Goal: Task Accomplishment & Management: Use online tool/utility

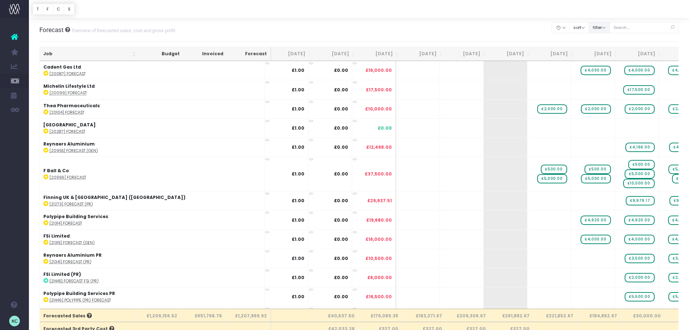
click at [606, 27] on button "filter" at bounding box center [599, 27] width 21 height 11
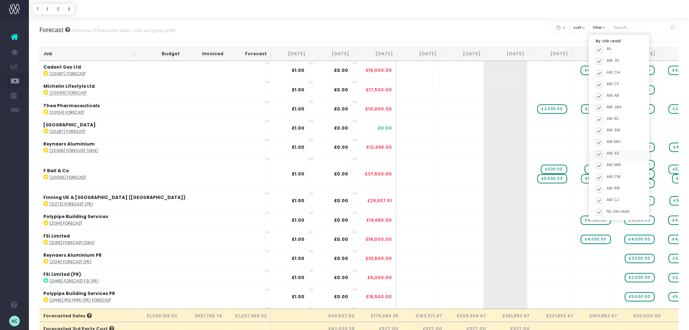
drag, startPoint x: 608, startPoint y: 49, endPoint x: 645, endPoint y: 153, distance: 110.4
click at [602, 49] on span at bounding box center [599, 50] width 7 height 7
click at [608, 49] on input "All" at bounding box center [609, 48] width 5 height 5
checkbox input "false"
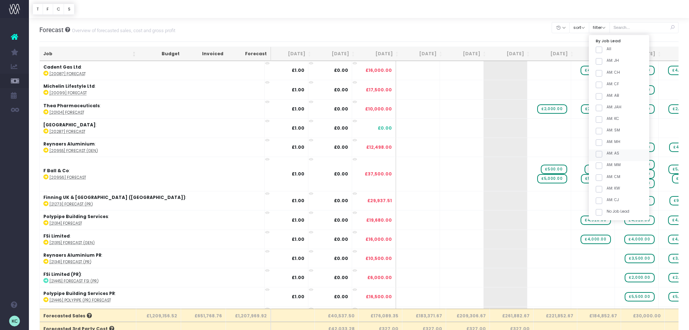
checkbox input "false"
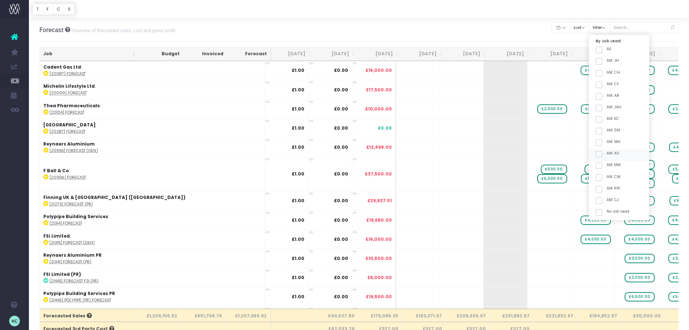
checkbox input "false"
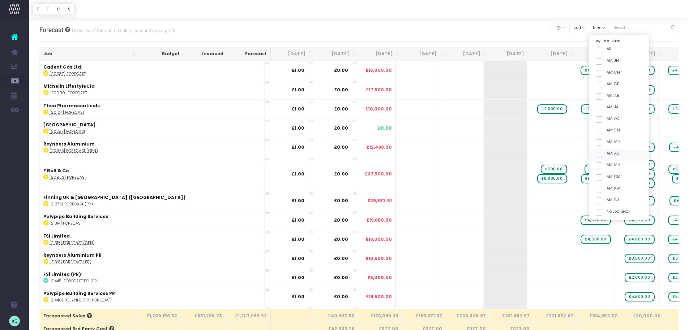
checkbox input "false"
drag, startPoint x: 606, startPoint y: 119, endPoint x: 607, endPoint y: 127, distance: 7.2
click at [602, 120] on span at bounding box center [599, 119] width 7 height 7
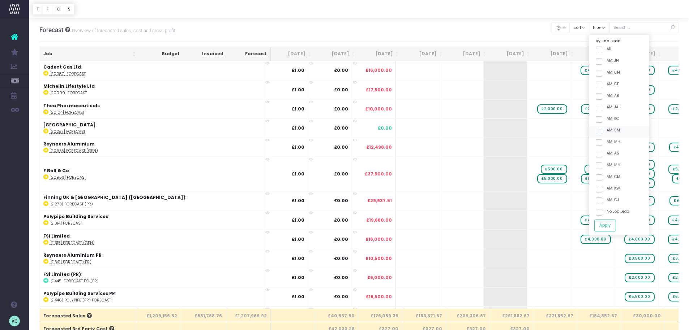
click at [607, 120] on input "AM: KC" at bounding box center [609, 118] width 5 height 5
checkbox input "true"
drag, startPoint x: 607, startPoint y: 132, endPoint x: 635, endPoint y: 183, distance: 58.7
click at [602, 132] on span at bounding box center [599, 131] width 7 height 7
click at [607, 132] on input "AM: SM" at bounding box center [609, 130] width 5 height 5
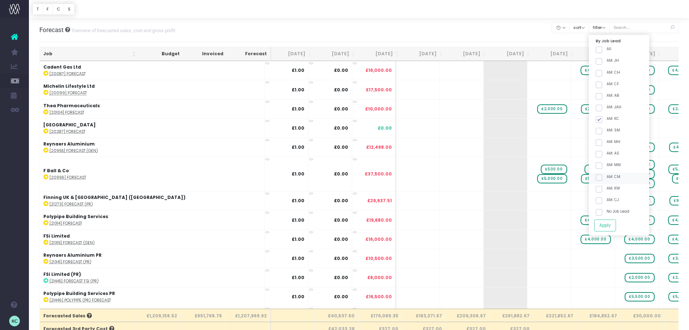
checkbox input "true"
click at [613, 224] on button "Apply" at bounding box center [605, 226] width 22 height 12
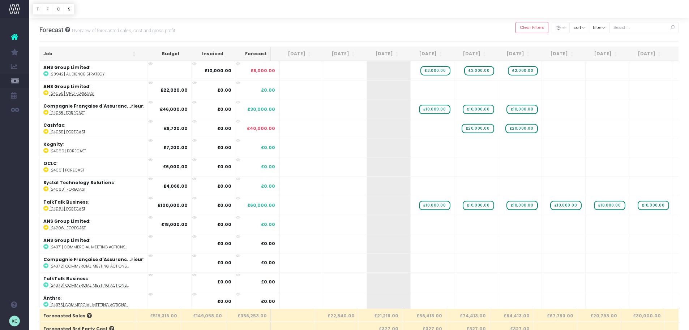
click at [80, 51] on th "Job" at bounding box center [90, 54] width 100 height 14
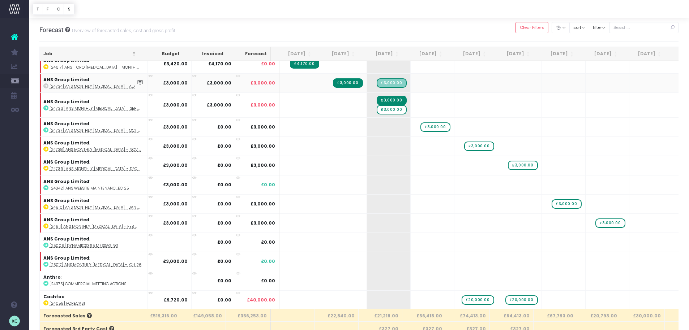
scroll to position [146, 0]
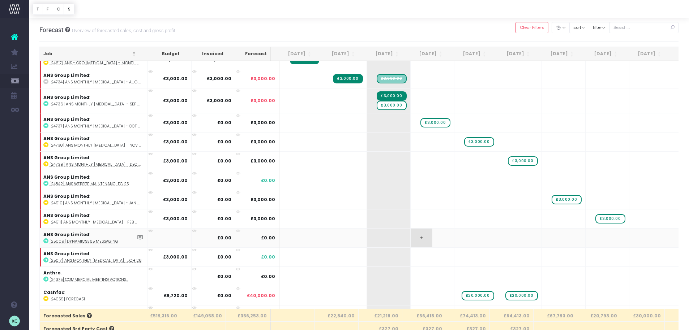
click at [418, 241] on span "+" at bounding box center [422, 238] width 22 height 19
type input "2000"
click at [451, 240] on body "Oh my... this is bad. [PERSON_NAME] wasn't able to load this page. Please conta…" at bounding box center [344, 165] width 689 height 330
click at [455, 240] on span "+" at bounding box center [465, 238] width 22 height 19
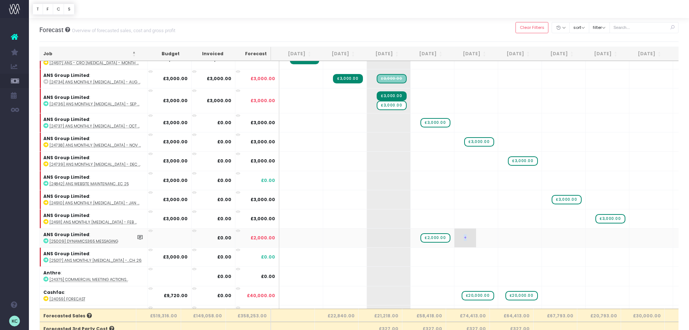
click at [455, 240] on span "+" at bounding box center [465, 238] width 22 height 19
type input "2000"
click at [493, 240] on body "Oh my... this is bad. [PERSON_NAME] wasn't able to load this page. Please conta…" at bounding box center [344, 165] width 689 height 330
click at [0, 0] on span "+" at bounding box center [0, 0] width 0 height 0
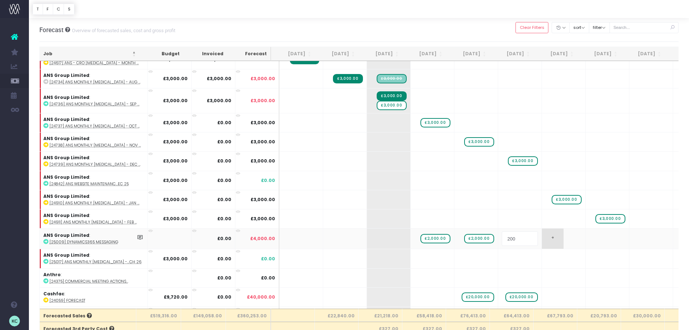
type input "2000"
click at [538, 248] on body "Oh my... this is bad. [PERSON_NAME] wasn't able to load this page. Please conta…" at bounding box center [344, 165] width 689 height 330
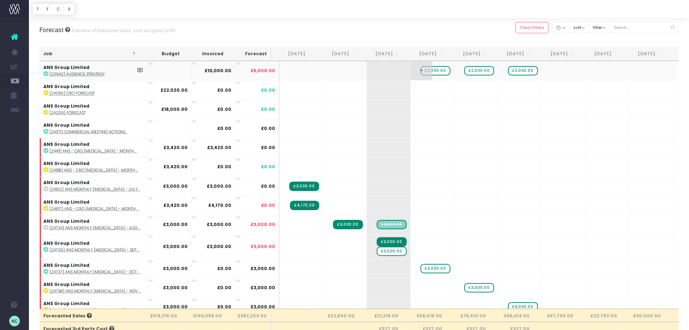
click at [433, 73] on span "£2,000.00" at bounding box center [435, 70] width 30 height 9
click at [476, 72] on span "£2,000.00" at bounding box center [479, 70] width 30 height 9
click at [522, 72] on span "£2,000.00" at bounding box center [523, 70] width 30 height 9
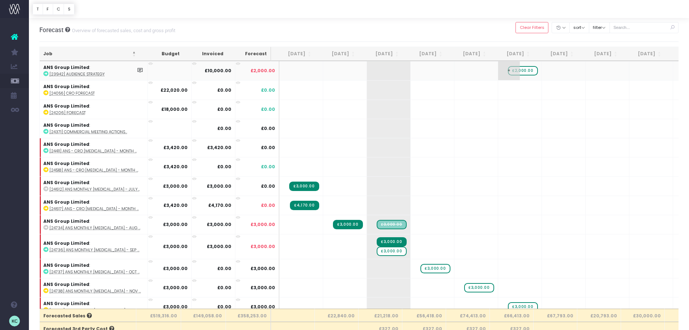
click at [522, 72] on span "£2,000.00" at bounding box center [523, 70] width 30 height 9
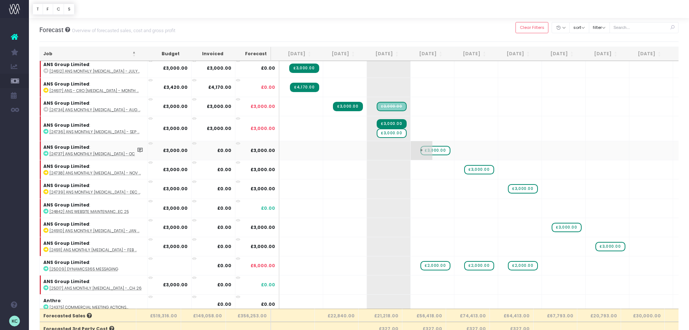
scroll to position [117, 0]
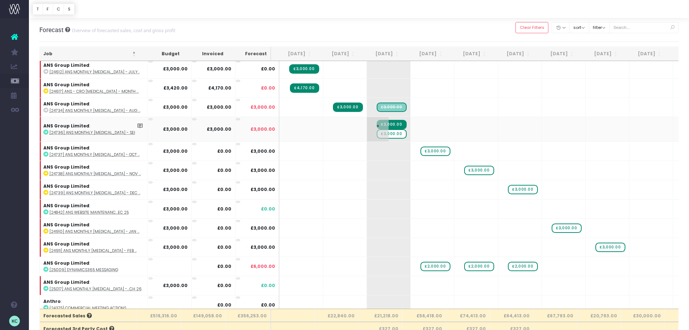
click at [390, 134] on span "£3,000.00" at bounding box center [392, 133] width 30 height 9
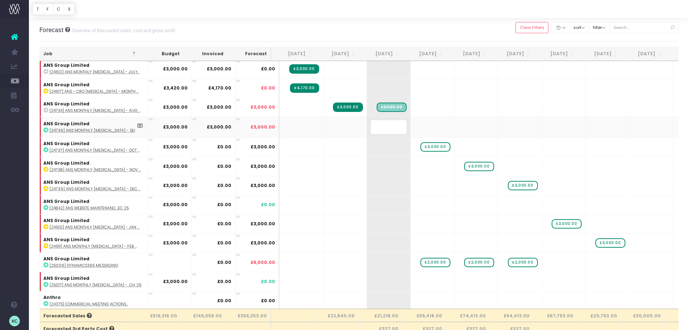
click at [423, 27] on body "Oh my... this is bad. [PERSON_NAME] wasn't able to load this page. Please conta…" at bounding box center [344, 165] width 689 height 330
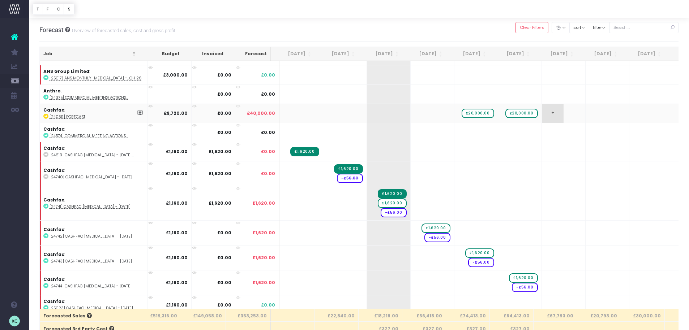
scroll to position [325, 0]
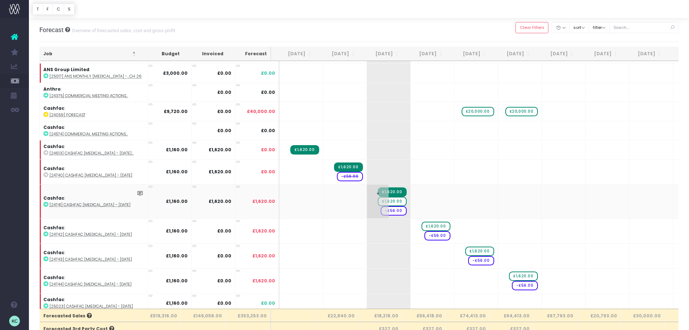
click at [395, 202] on span "£1,620.00" at bounding box center [392, 201] width 29 height 9
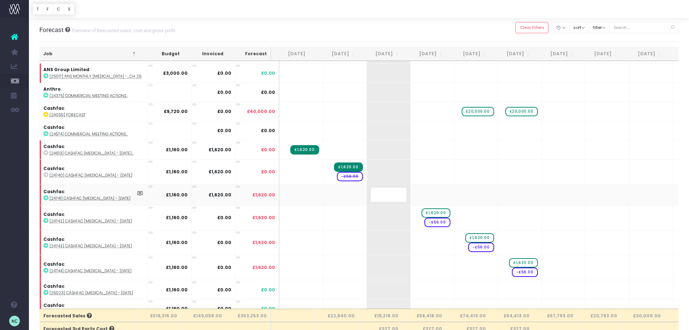
click at [411, 26] on body "Oh my... this is bad. [PERSON_NAME] wasn't able to load this page. Please conta…" at bounding box center [344, 165] width 689 height 330
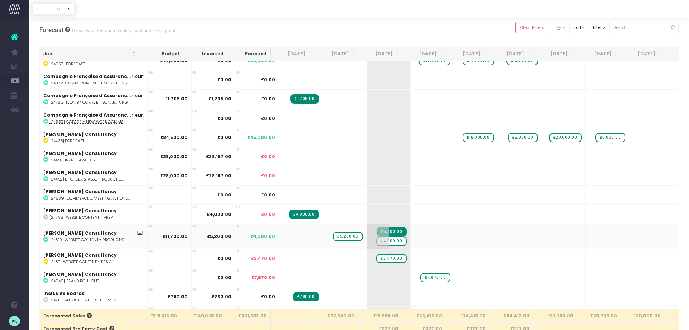
scroll to position [618, 0]
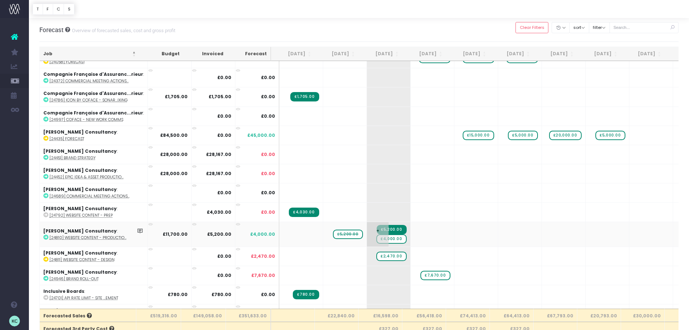
click at [387, 241] on span "£4,000.00" at bounding box center [391, 239] width 30 height 9
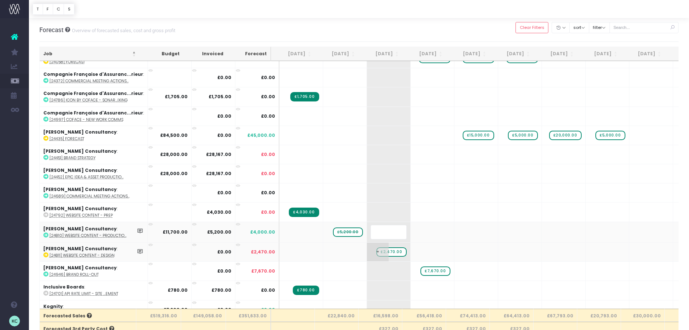
scroll to position [618, 0]
click at [420, 33] on body "Oh my... this is bad. [PERSON_NAME] wasn't able to load this page. Please conta…" at bounding box center [344, 165] width 689 height 330
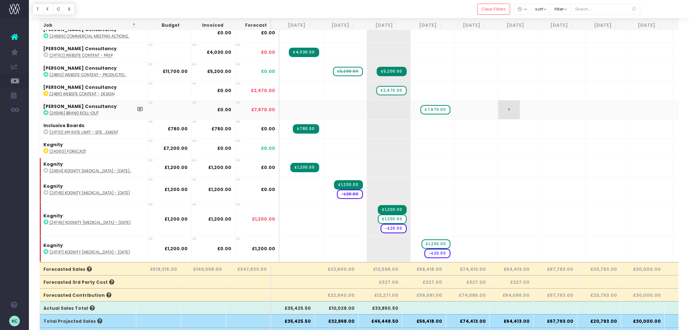
scroll to position [747, 0]
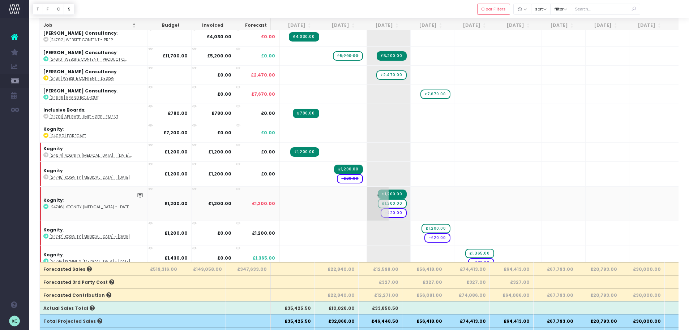
click at [391, 204] on span "£1,200.00" at bounding box center [392, 203] width 29 height 9
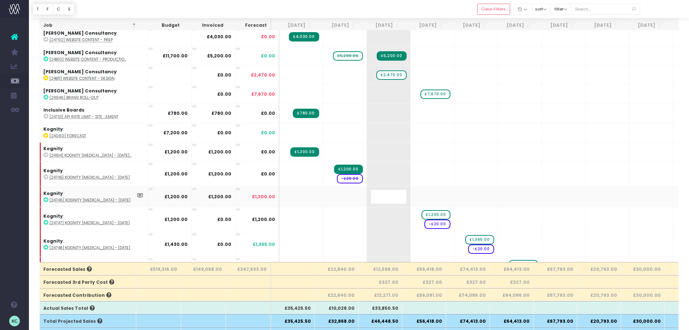
click at [449, 10] on div at bounding box center [359, 9] width 660 height 18
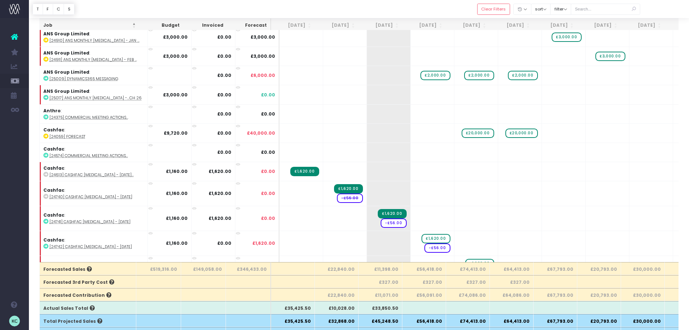
scroll to position [0, 0]
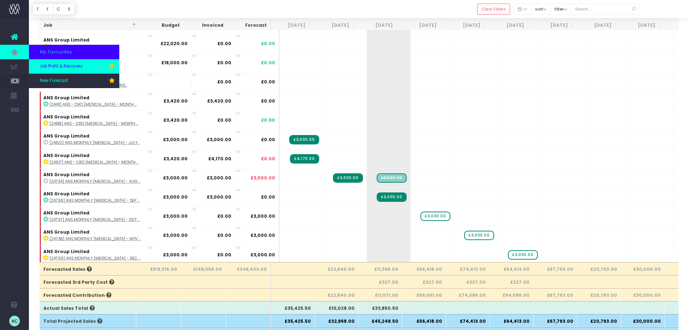
click at [85, 67] on link "Job Profit & Recovery" at bounding box center [74, 66] width 90 height 14
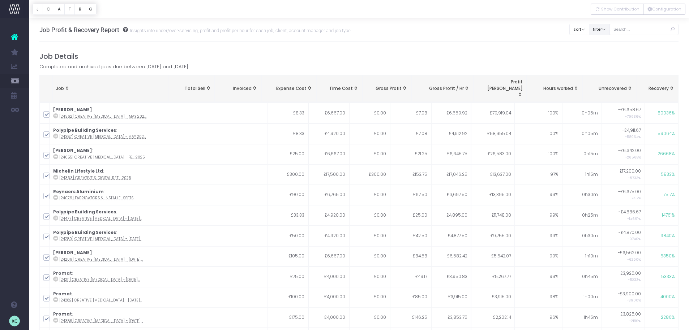
click at [608, 30] on button "filter" at bounding box center [599, 29] width 21 height 11
drag, startPoint x: 605, startPoint y: 46, endPoint x: 618, endPoint y: 66, distance: 24.0
click at [602, 46] on span at bounding box center [599, 45] width 7 height 7
click at [607, 46] on input "All" at bounding box center [609, 44] width 5 height 5
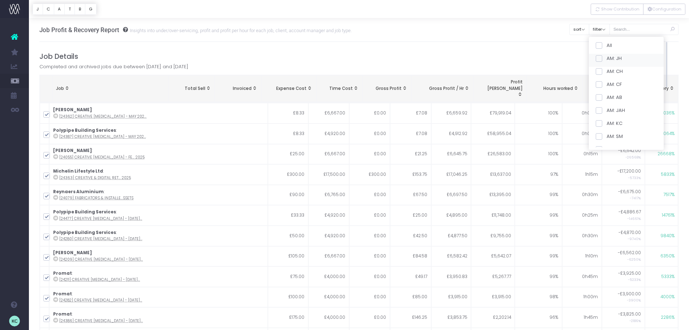
checkbox input "false"
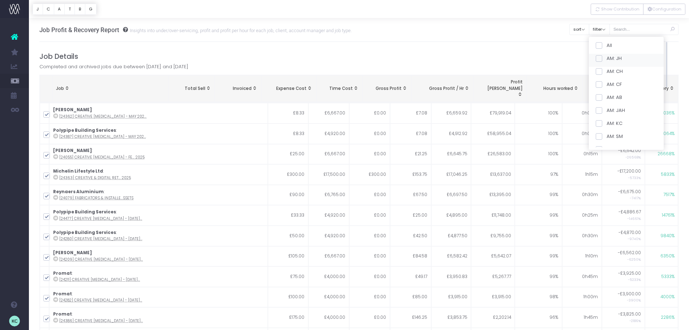
checkbox input "false"
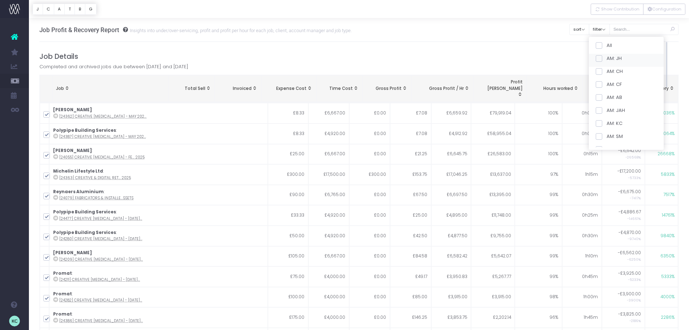
checkbox input "false"
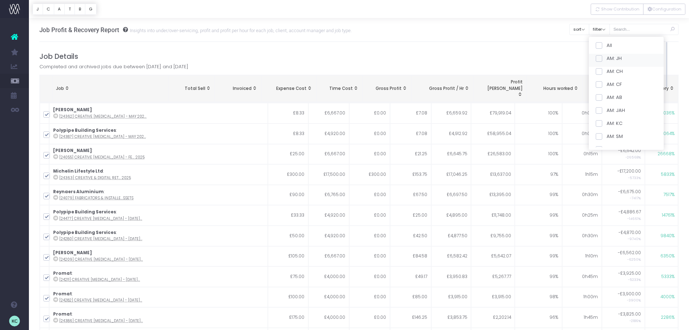
checkbox input "false"
click at [602, 125] on span at bounding box center [599, 123] width 7 height 7
click at [607, 125] on input "AM: KC" at bounding box center [609, 122] width 5 height 5
checkbox input "true"
drag, startPoint x: 607, startPoint y: 138, endPoint x: 612, endPoint y: 147, distance: 9.9
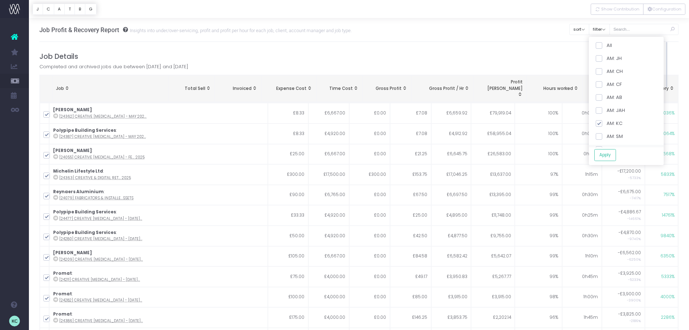
click at [602, 138] on span at bounding box center [599, 136] width 7 height 7
click at [607, 138] on input "AM: SM" at bounding box center [609, 135] width 5 height 5
checkbox input "true"
click at [614, 154] on button "Apply" at bounding box center [605, 155] width 22 height 12
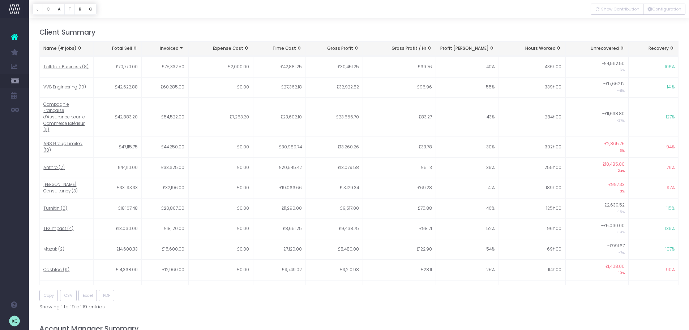
scroll to position [341, 0]
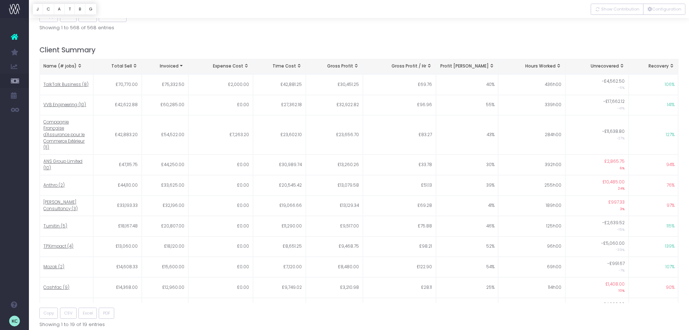
click at [60, 63] on div "Name (# jobs)" at bounding box center [66, 66] width 46 height 7
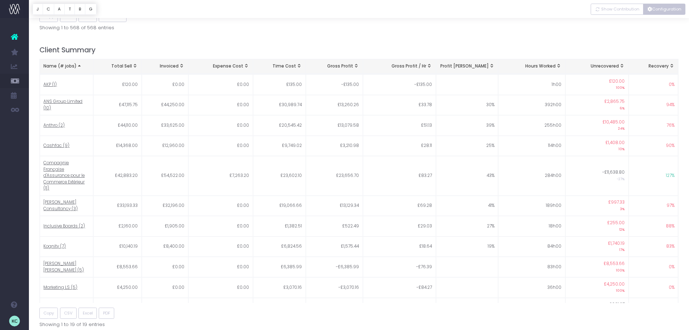
click at [666, 13] on button "Configuration" at bounding box center [664, 9] width 42 height 11
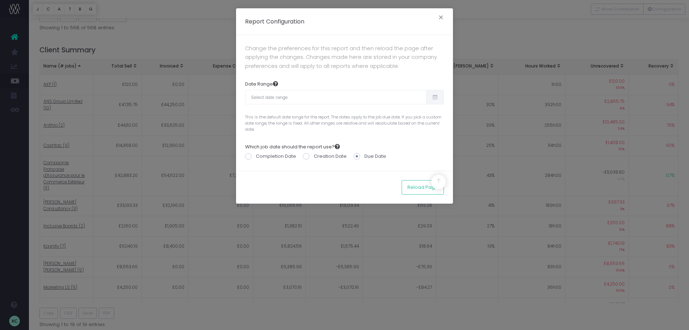
click at [439, 97] on span at bounding box center [435, 97] width 18 height 14
type input "08-06-2025"
type input "09-04-2025"
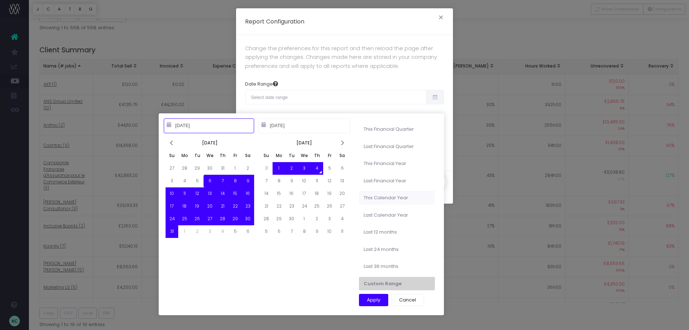
type input "10-01-2024"
type input "09-30-2025"
type input "10-01-2023"
type input "09-30-2024"
type input "01-01-2025"
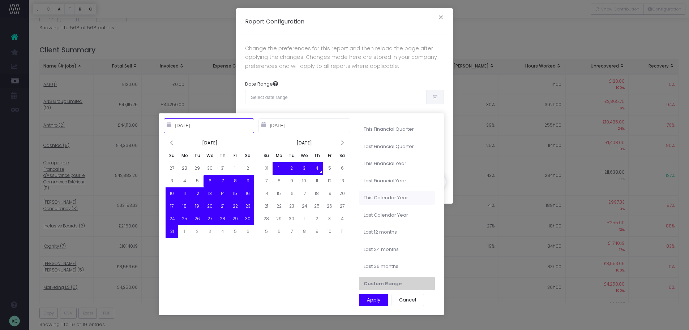
type input "12-31-2025"
type input "01-01-2023"
type input "12-31-2023"
type input "08-06-2025"
type input "09-04-2025"
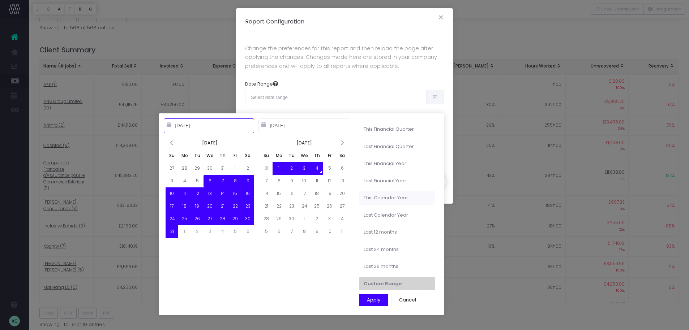
type input "01-01-2025"
type input "12-31-2025"
type input "08-06-2025"
type input "09-04-2025"
type input "10-01-2023"
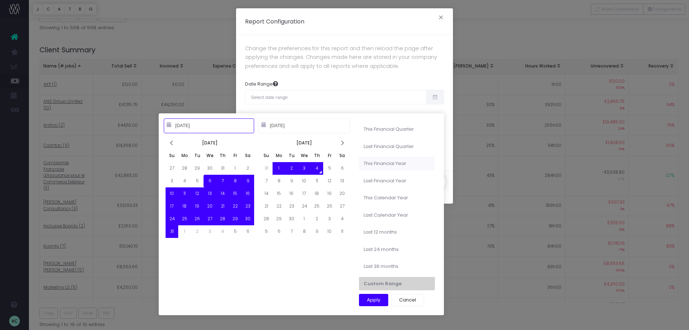
type input "09-30-2024"
type input "10-01-2024"
type input "09-30-2025"
type input "08-06-2025"
type input "09-04-2025"
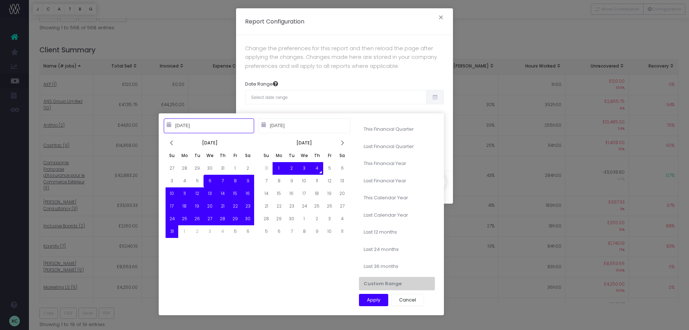
type input "04-01-2025"
type input "06-30-2025"
type input "08-06-2025"
type input "09-04-2025"
type input "04-01-2025"
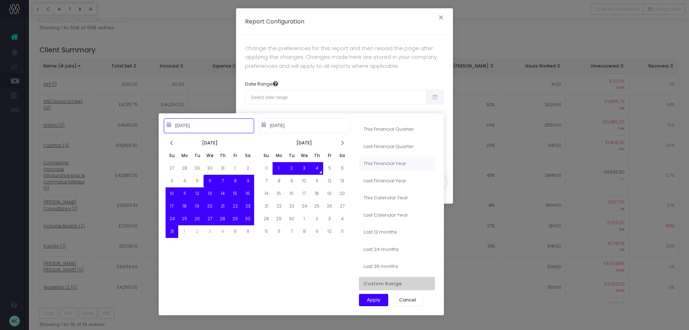
type input "06-30-2025"
type input "10-01-2024"
type input "09-30-2025"
type input "10-01-2023"
type input "09-30-2024"
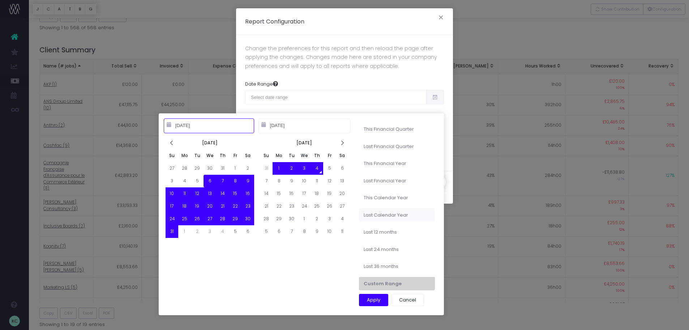
type input "01-01-2025"
type input "12-31-2025"
type input "01-01-2023"
type input "12-31-2023"
type input "08-06-2025"
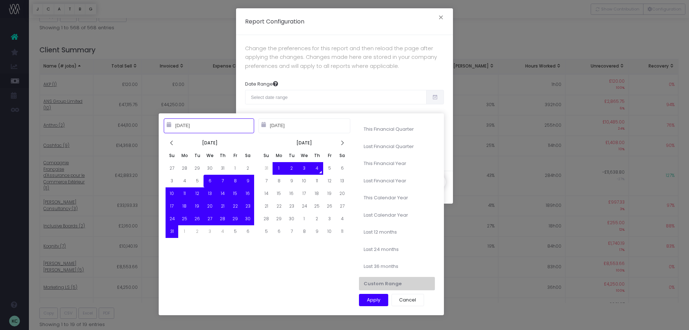
type input "09-04-2025"
type input "09-04-2024"
type input "09-03-2025"
click at [399, 235] on li "Last 12 months" at bounding box center [397, 233] width 76 height 14
type input "Sep 4th 2024 – Sep 3rd 2025"
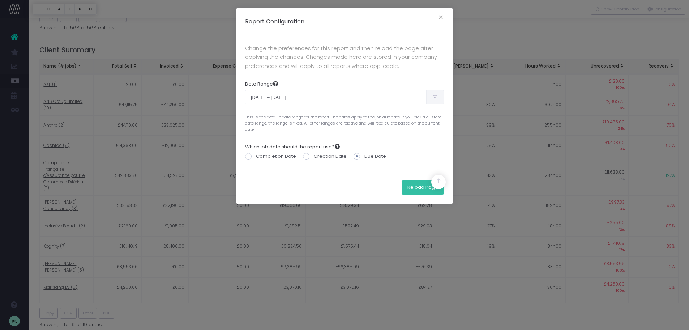
click at [413, 188] on button "Reload Page" at bounding box center [423, 187] width 42 height 14
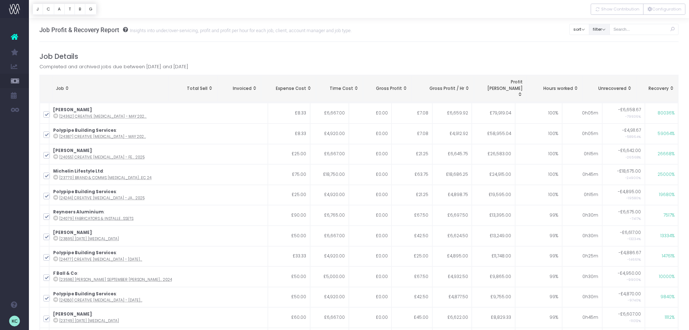
click at [606, 30] on button "filter" at bounding box center [599, 29] width 21 height 11
click at [602, 53] on span at bounding box center [599, 53] width 7 height 7
click at [607, 53] on input "All" at bounding box center [609, 52] width 5 height 5
checkbox input "false"
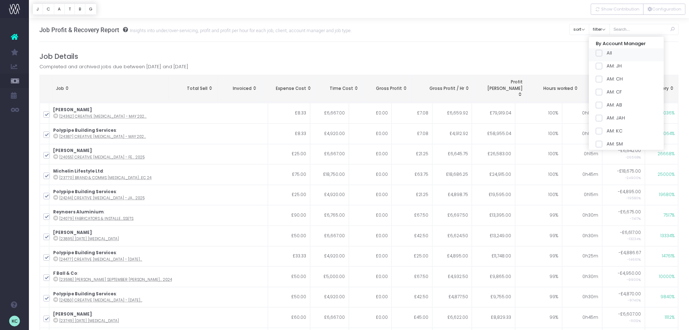
checkbox input "false"
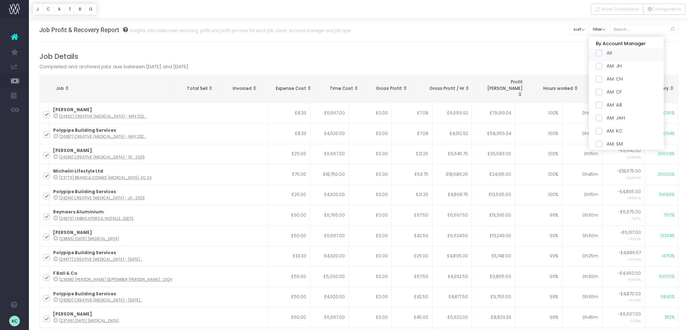
checkbox input "false"
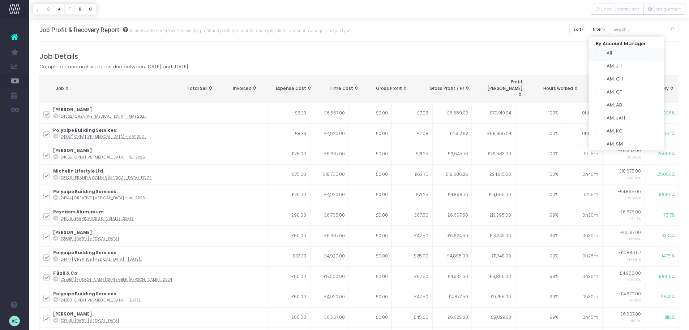
checkbox input "false"
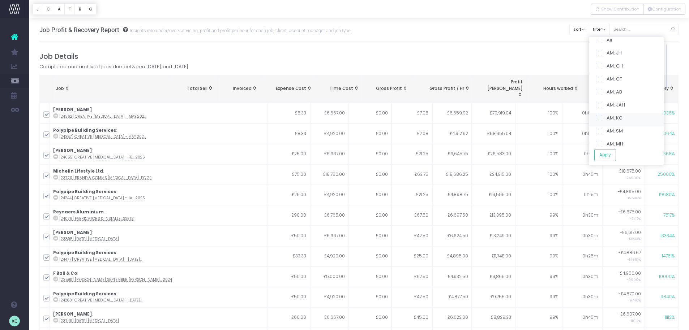
click at [602, 118] on span at bounding box center [599, 118] width 7 height 7
click at [608, 118] on input "AM: KC" at bounding box center [609, 117] width 5 height 5
checkbox input "true"
click at [602, 130] on span at bounding box center [599, 131] width 7 height 7
click at [609, 130] on input "AM: SM" at bounding box center [609, 130] width 5 height 5
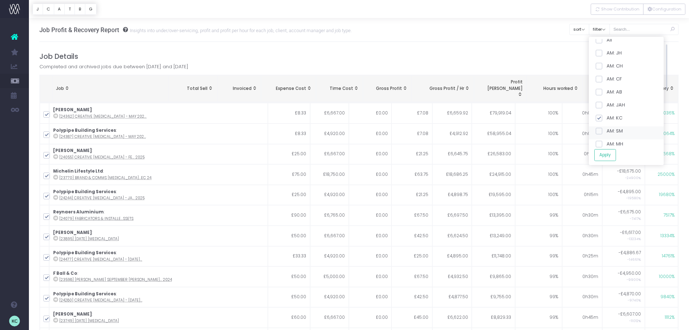
checkbox input "true"
click at [616, 155] on button "Apply" at bounding box center [605, 155] width 22 height 12
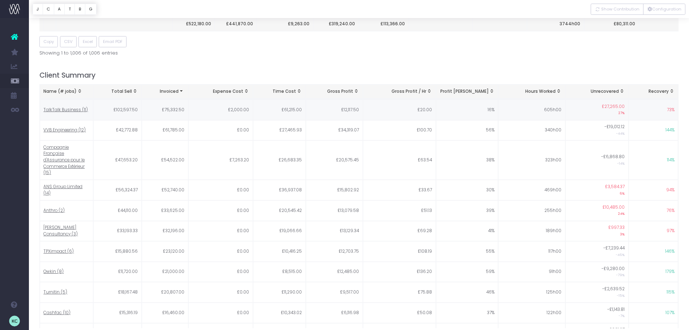
scroll to position [322, 0]
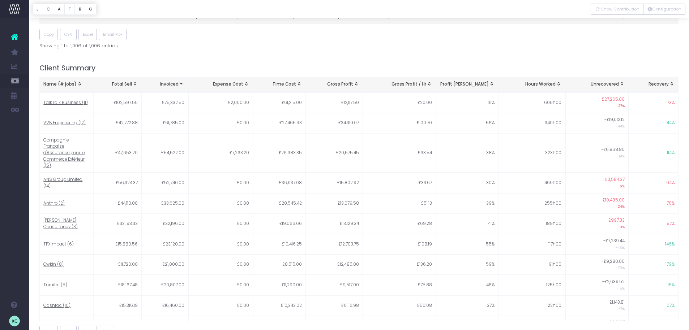
click at [54, 81] on div "Name (# jobs)" at bounding box center [66, 84] width 46 height 7
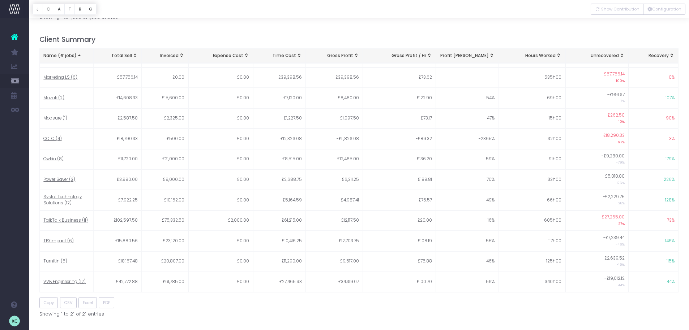
scroll to position [354, 0]
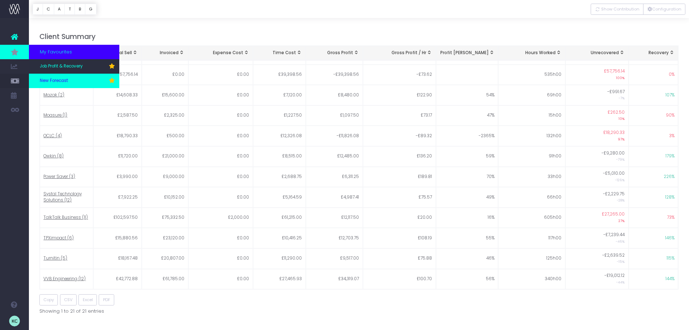
click at [69, 77] on link "New Forecast" at bounding box center [74, 81] width 90 height 14
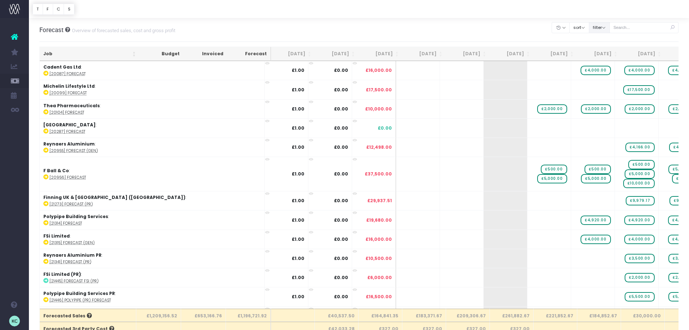
click at [605, 31] on button "filter" at bounding box center [599, 27] width 21 height 11
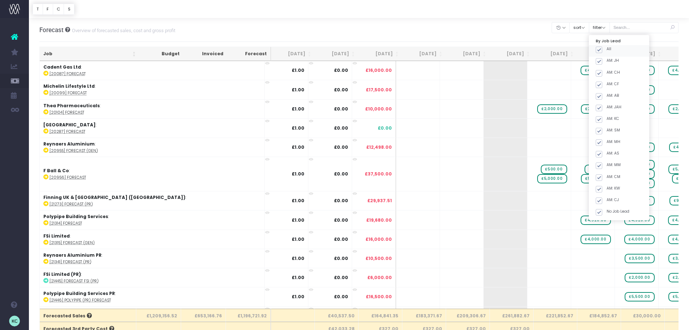
click at [602, 52] on span at bounding box center [599, 50] width 7 height 7
click at [608, 51] on input "All" at bounding box center [609, 48] width 5 height 5
checkbox input "false"
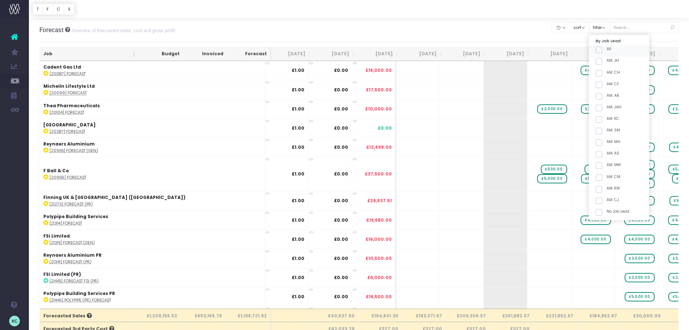
checkbox input "false"
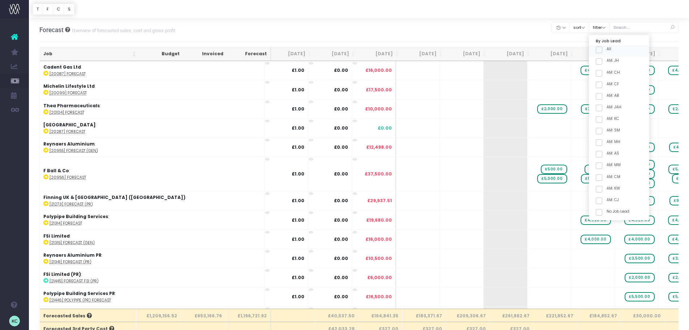
checkbox input "false"
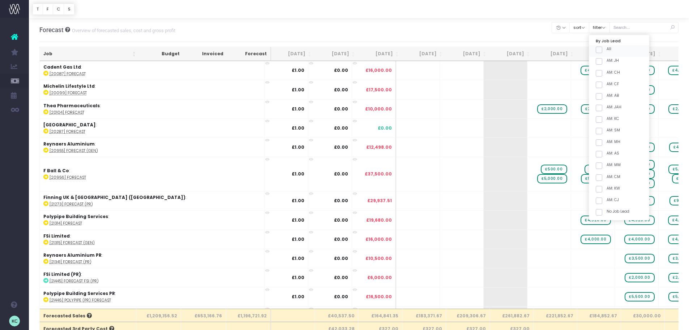
checkbox input "false"
click at [602, 120] on span at bounding box center [599, 119] width 7 height 7
click at [608, 120] on input "AM: KC" at bounding box center [609, 118] width 5 height 5
checkbox input "true"
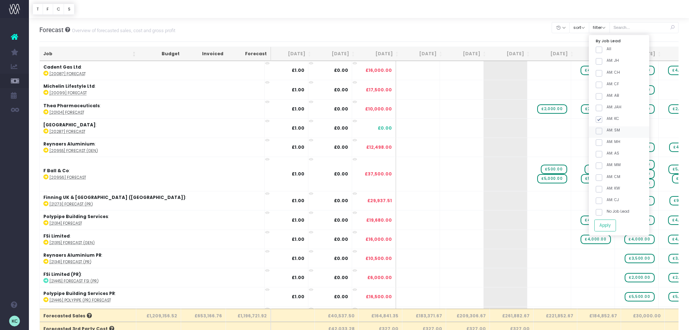
click at [602, 129] on span at bounding box center [599, 131] width 7 height 7
click at [608, 129] on input "AM: SM" at bounding box center [609, 130] width 5 height 5
checkbox input "true"
drag, startPoint x: 615, startPoint y: 230, endPoint x: 132, endPoint y: 56, distance: 513.2
click at [615, 230] on button "Apply" at bounding box center [605, 226] width 22 height 12
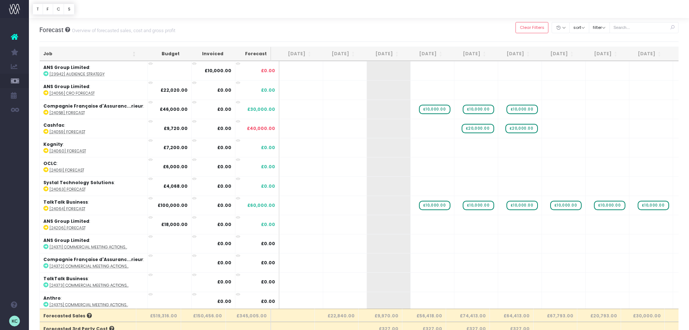
click at [76, 50] on th "Job" at bounding box center [90, 54] width 100 height 14
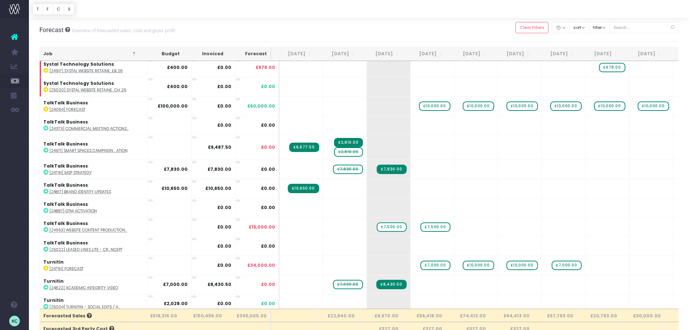
scroll to position [1495, 0]
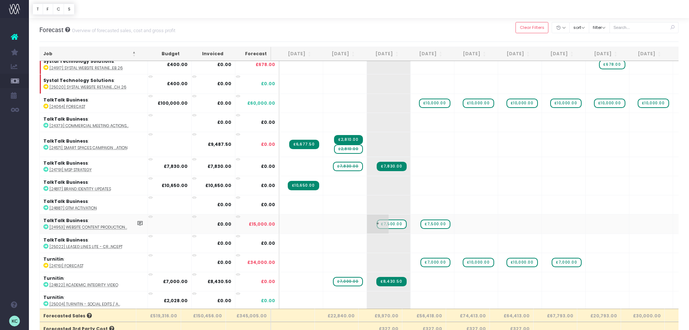
click at [385, 225] on span "£7,500.00" at bounding box center [392, 224] width 30 height 9
type input "7000"
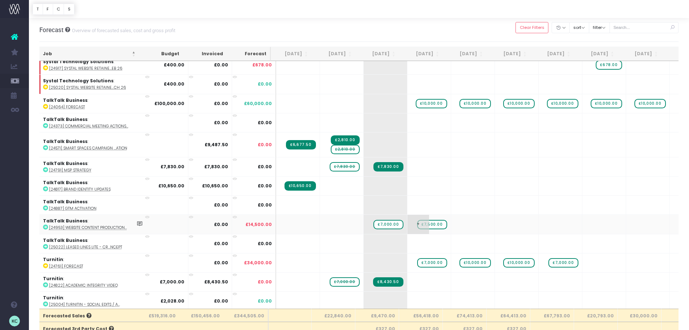
click at [432, 226] on span "£7,500.00" at bounding box center [432, 224] width 30 height 9
click at [433, 226] on span "£7,500.00" at bounding box center [434, 224] width 30 height 9
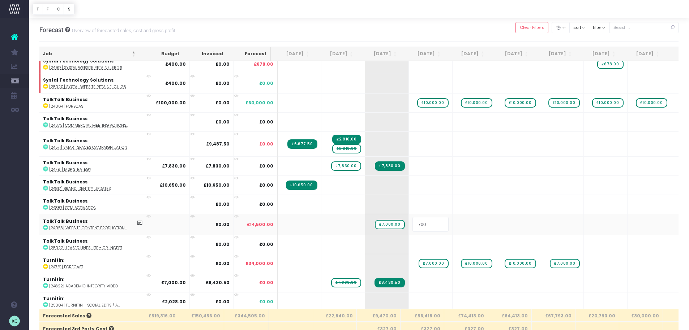
type input "7000"
click at [417, 39] on body "Oh my... this is bad. [PERSON_NAME] wasn't able to load this page. Please conta…" at bounding box center [344, 165] width 689 height 330
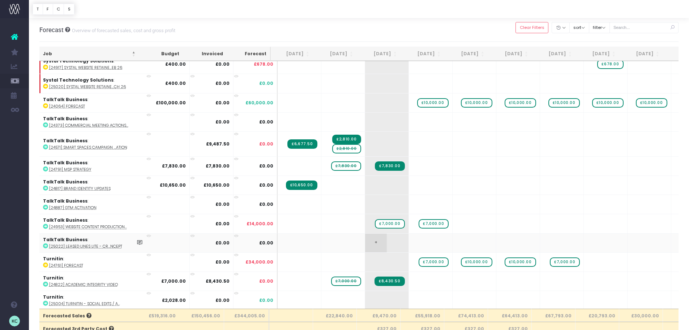
click at [371, 244] on span "+" at bounding box center [376, 243] width 22 height 19
type input "5800"
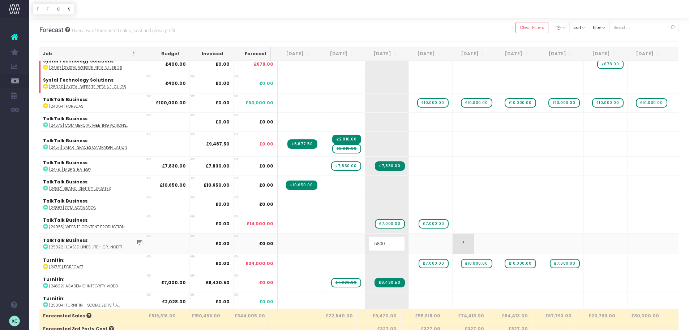
click at [472, 241] on body "Oh my... this is bad. [PERSON_NAME] wasn't able to load this page. Please conta…" at bounding box center [344, 165] width 689 height 330
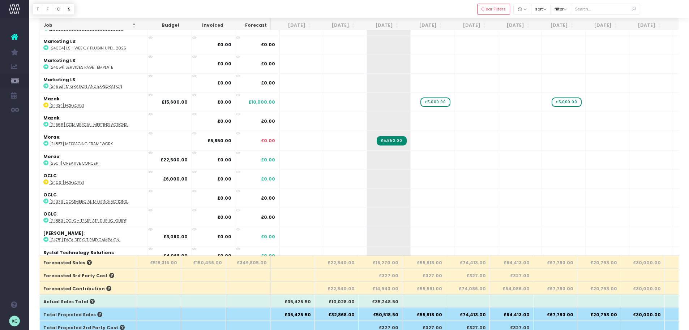
scroll to position [1071, 0]
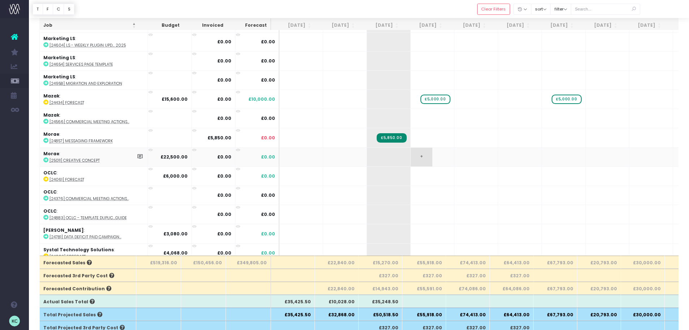
click at [417, 157] on span "+" at bounding box center [422, 157] width 22 height 19
click at [418, 12] on div at bounding box center [359, 9] width 660 height 18
